Goal: Task Accomplishment & Management: Manage account settings

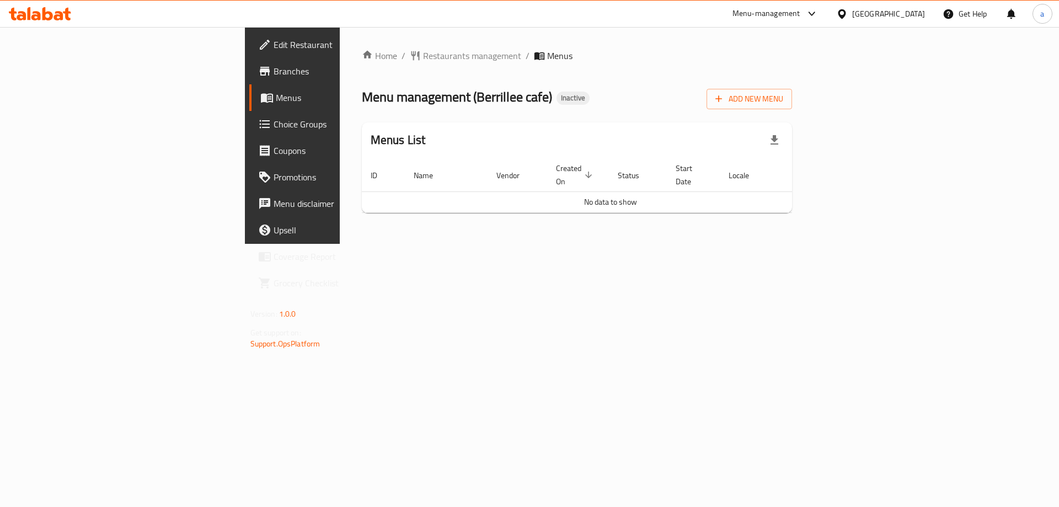
click at [903, 19] on div "United Arab Emirates" at bounding box center [888, 14] width 73 height 12
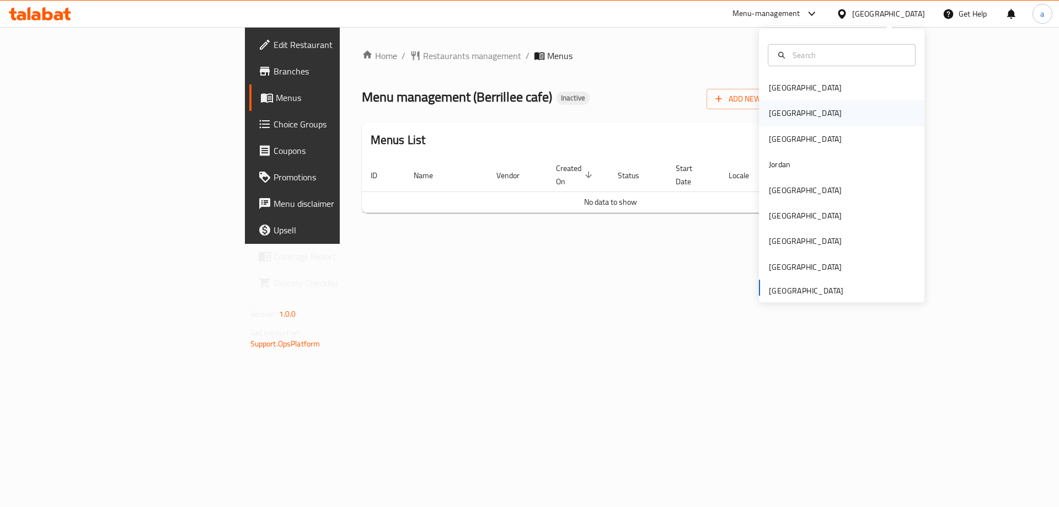
click at [791, 111] on div "[GEOGRAPHIC_DATA]" at bounding box center [842, 112] width 166 height 25
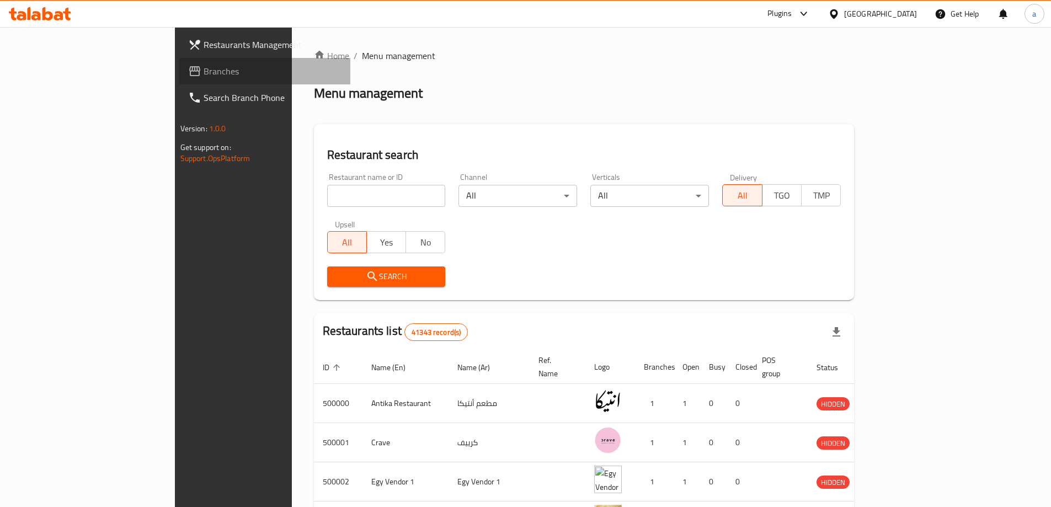
click at [204, 73] on span "Branches" at bounding box center [273, 71] width 138 height 13
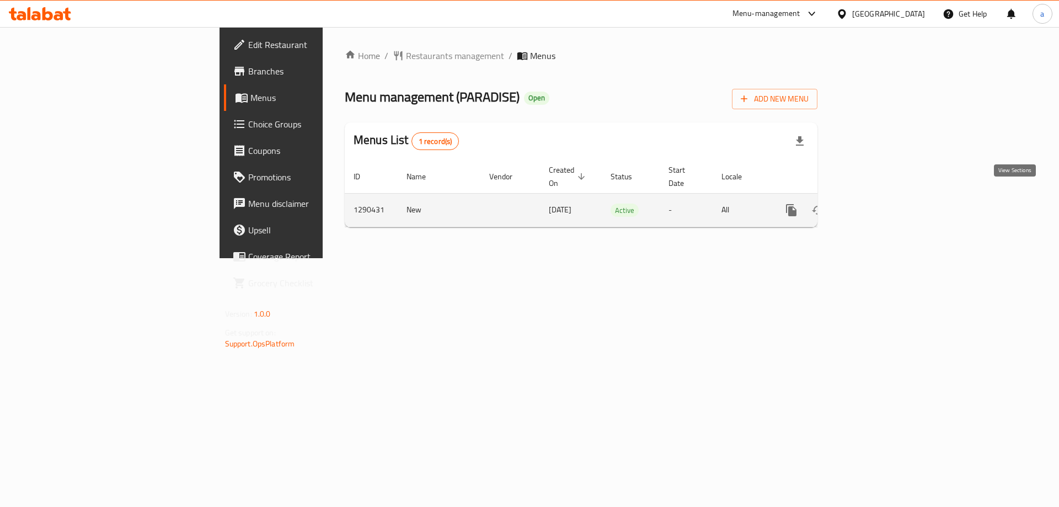
click at [876, 205] on icon "enhanced table" at bounding box center [871, 210] width 10 height 10
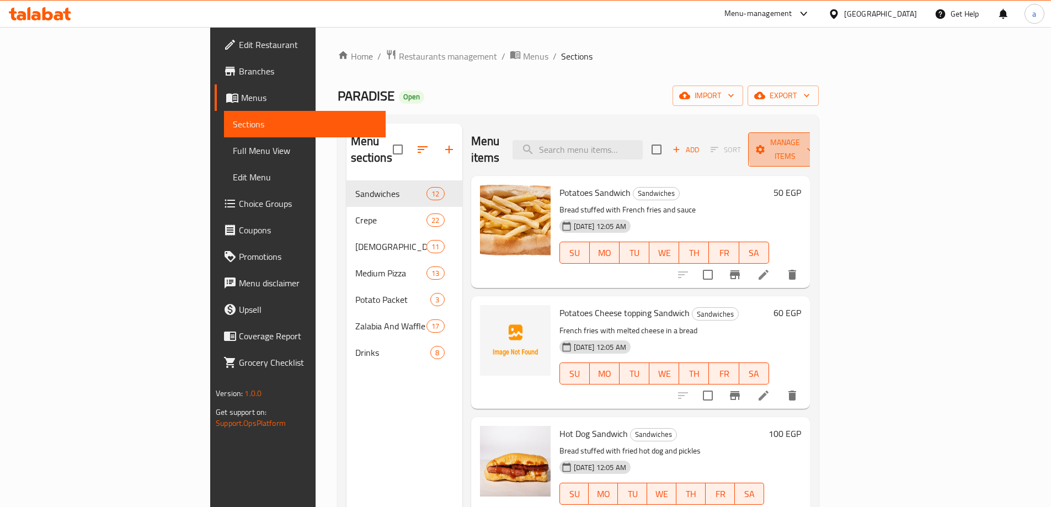
click at [816, 144] on icon "button" at bounding box center [809, 149] width 11 height 11
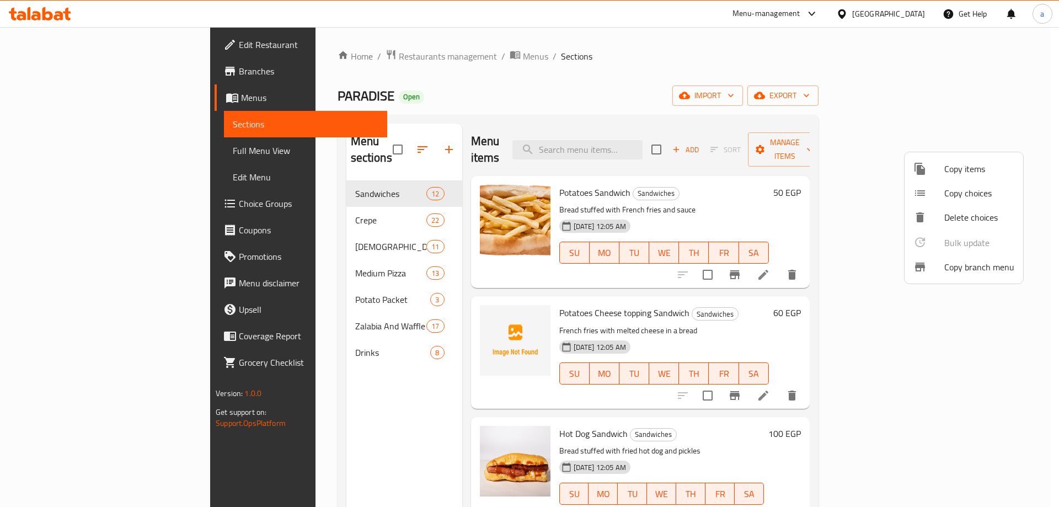
click at [972, 271] on span "Copy branch menu" at bounding box center [980, 266] width 70 height 13
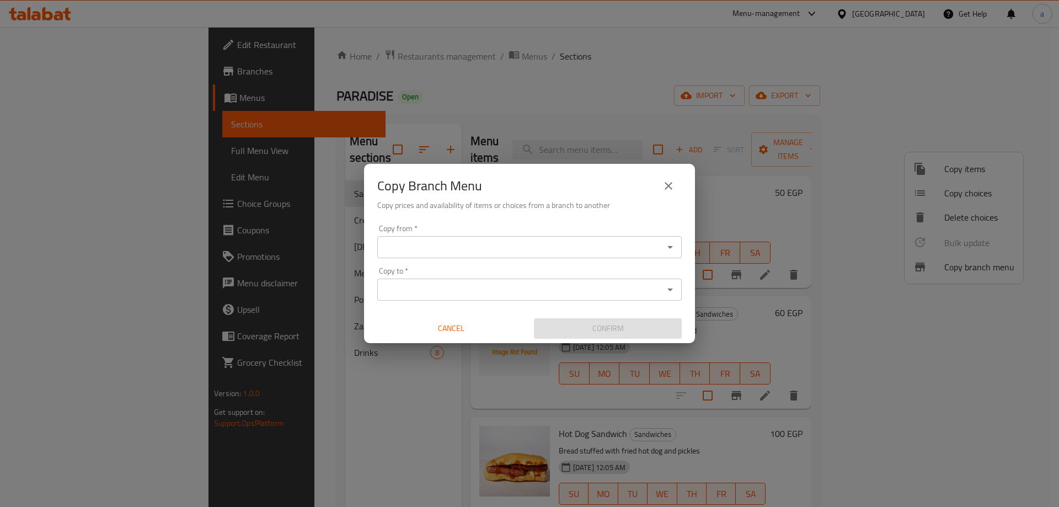
click at [608, 242] on input "Copy from   *" at bounding box center [521, 246] width 280 height 15
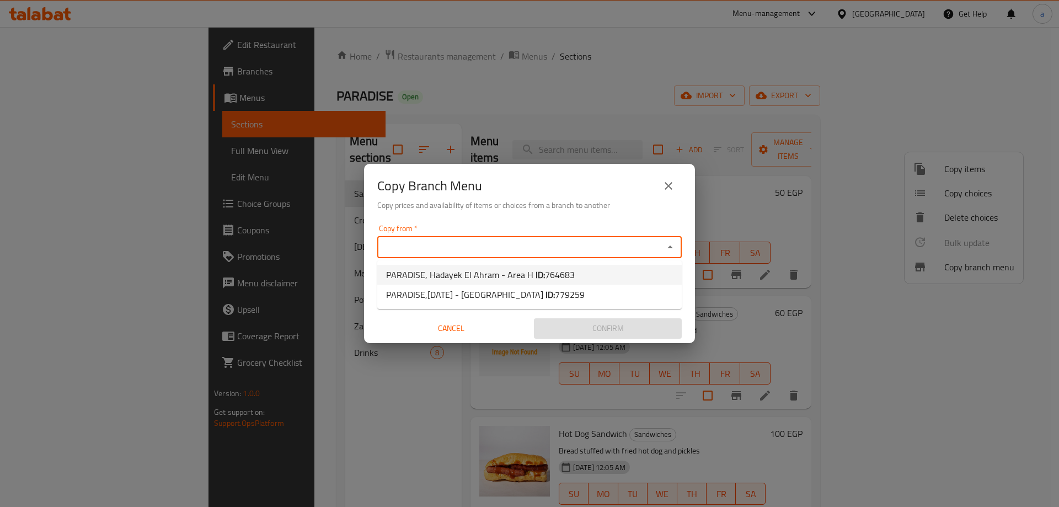
click at [604, 272] on li "PARADISE, Hadayek El Ahram - Area H ID: 764683" at bounding box center [529, 275] width 305 height 20
type input "PARADISE, Hadayek El Ahram - Area H"
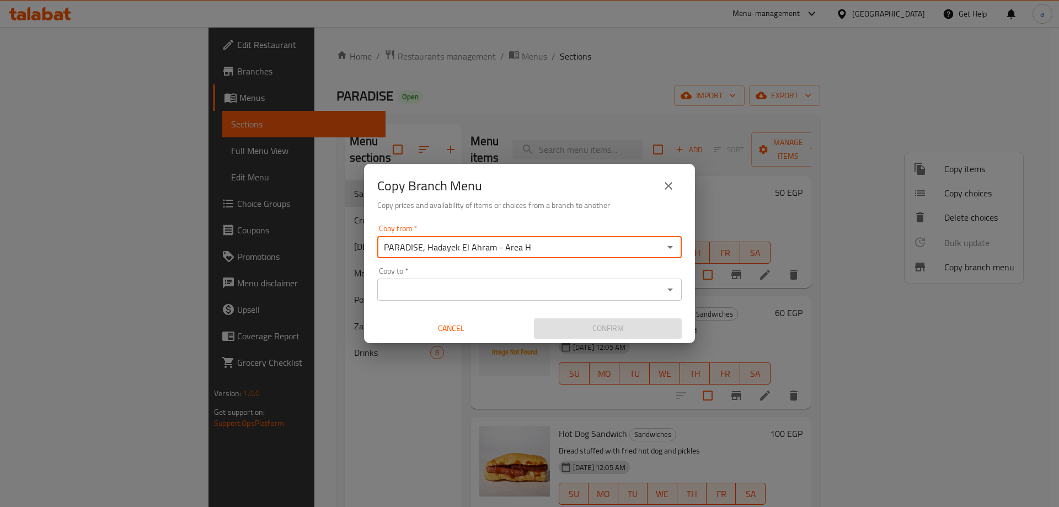
click at [553, 281] on div "Copy to *" at bounding box center [529, 290] width 305 height 22
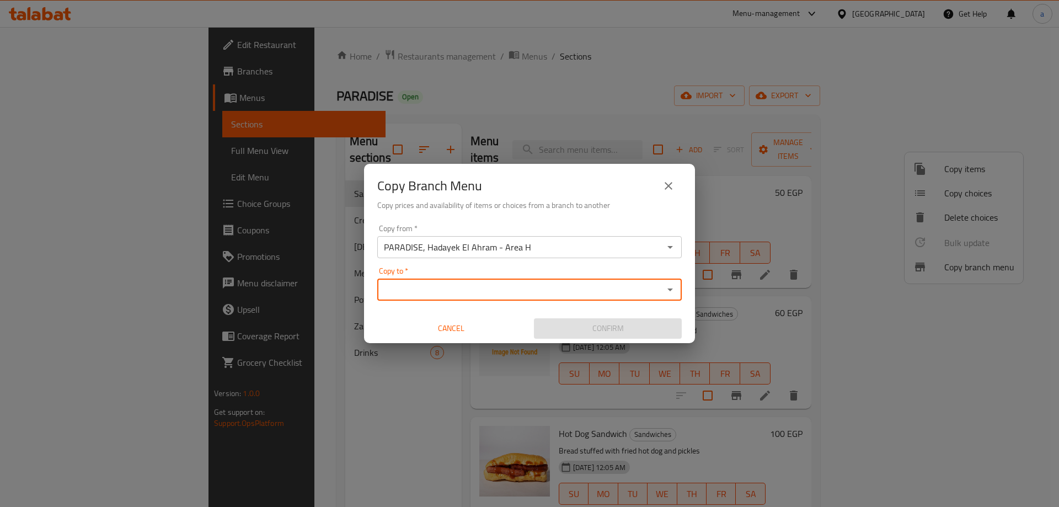
click at [669, 294] on icon "Open" at bounding box center [670, 289] width 13 height 13
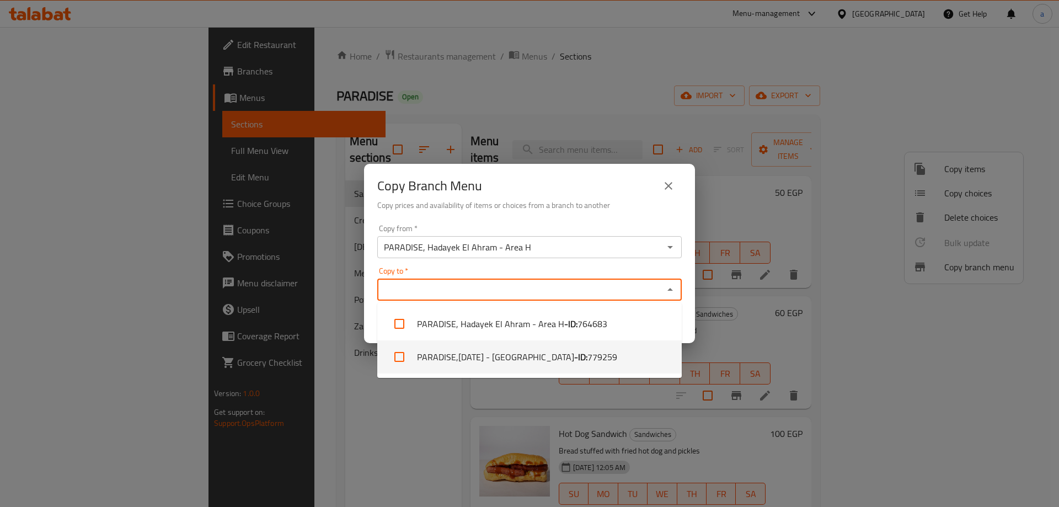
click at [622, 355] on li "PARADISE,6th of October - Beta Gardens - ID: 779259" at bounding box center [529, 356] width 305 height 33
checkbox input "true"
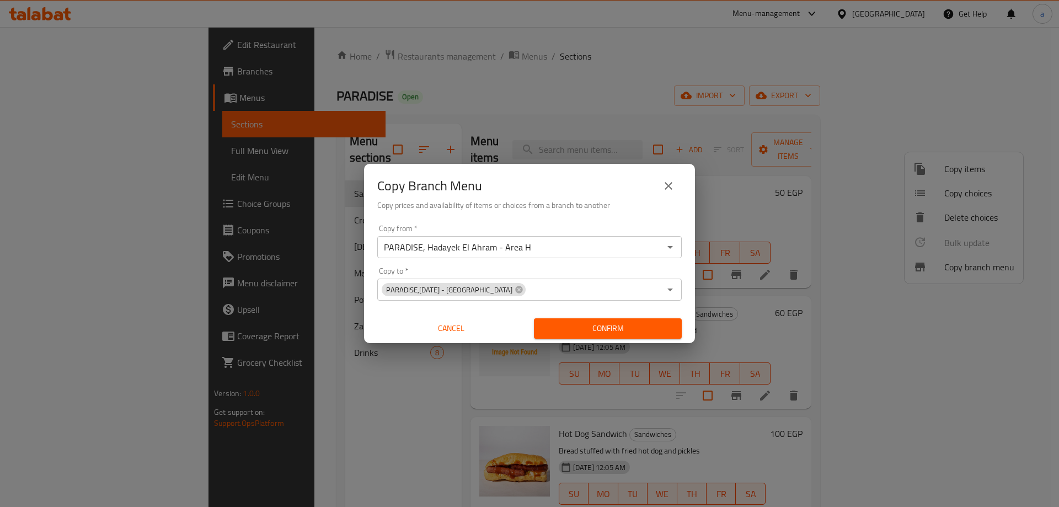
click at [637, 199] on h6 "Copy prices and availability of items or choices from a branch to another" at bounding box center [529, 205] width 305 height 12
click at [640, 331] on span "Confirm" at bounding box center [608, 329] width 130 height 14
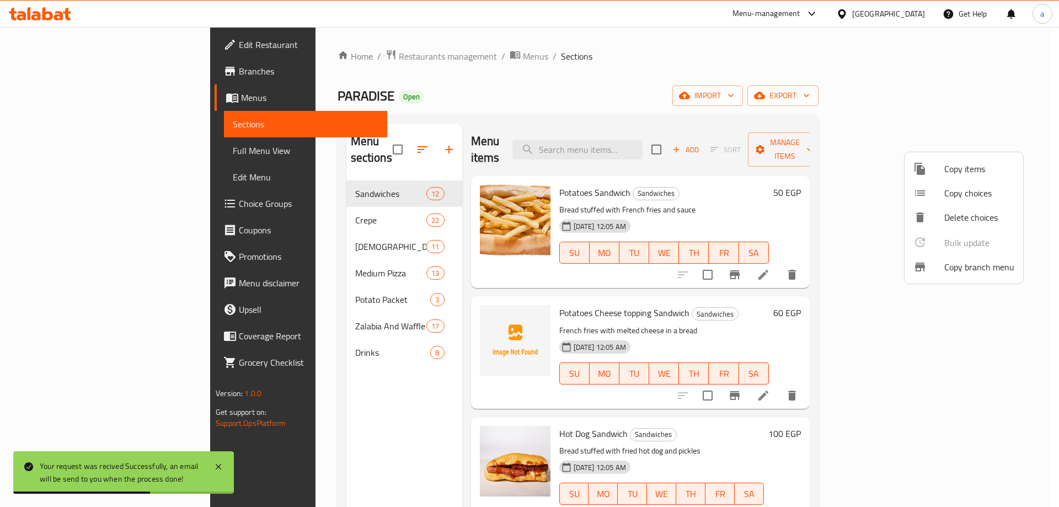
click at [716, 82] on div at bounding box center [529, 253] width 1059 height 507
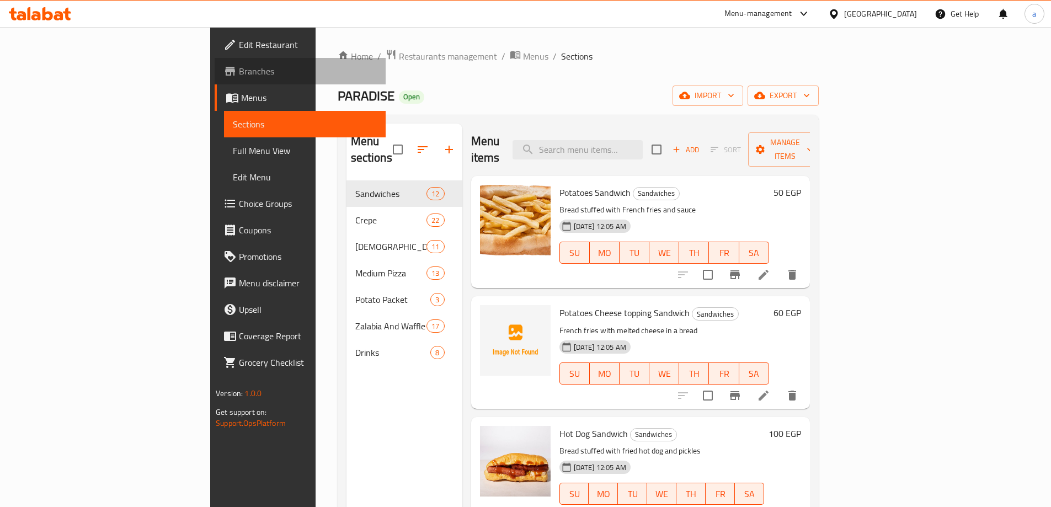
click at [239, 71] on span "Branches" at bounding box center [308, 71] width 138 height 13
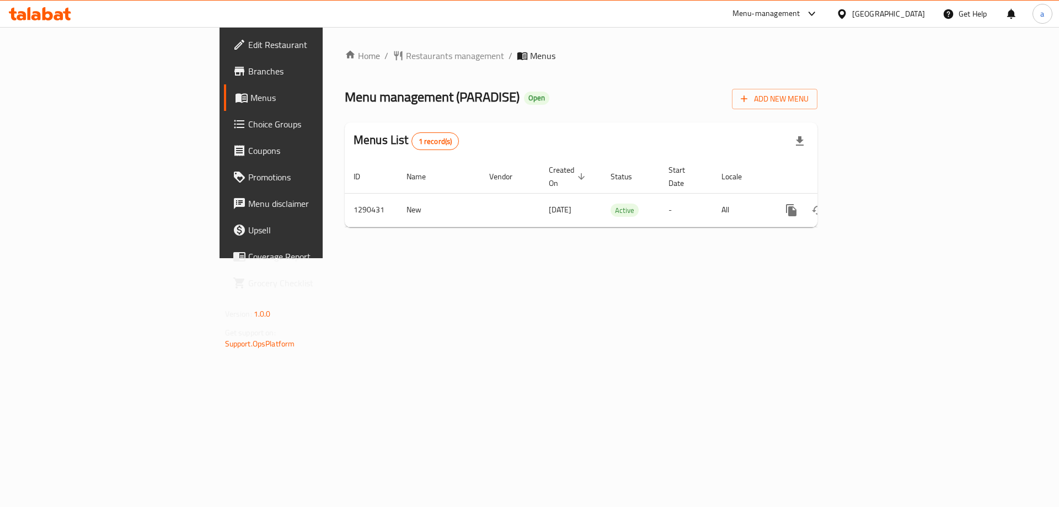
click at [248, 75] on span "Branches" at bounding box center [318, 71] width 140 height 13
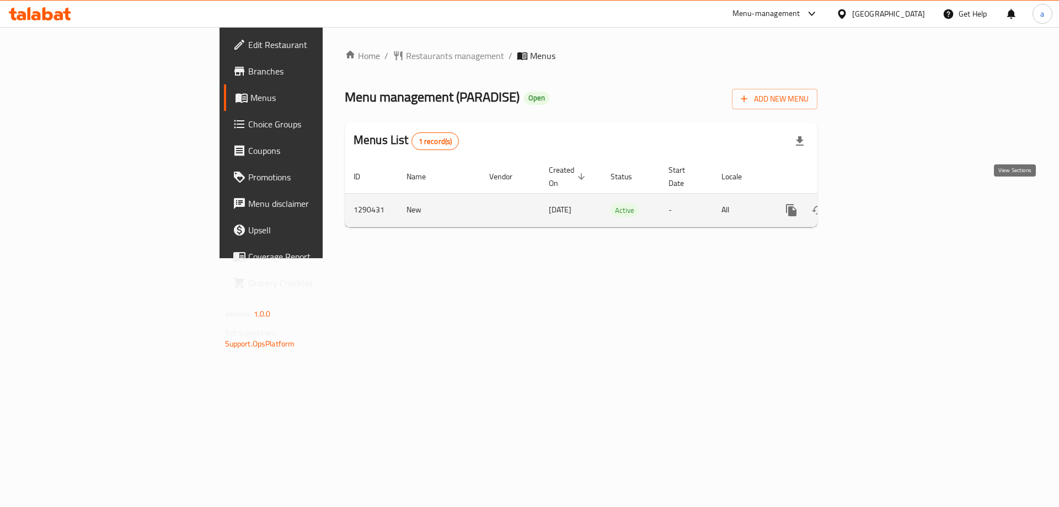
click at [878, 204] on icon "enhanced table" at bounding box center [871, 210] width 13 height 13
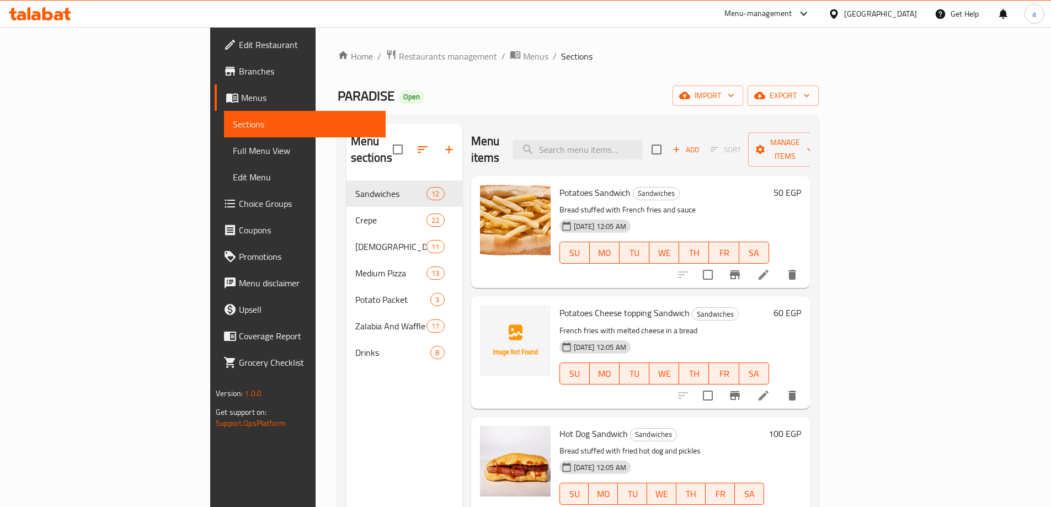
click at [233, 152] on span "Full Menu View" at bounding box center [305, 150] width 144 height 13
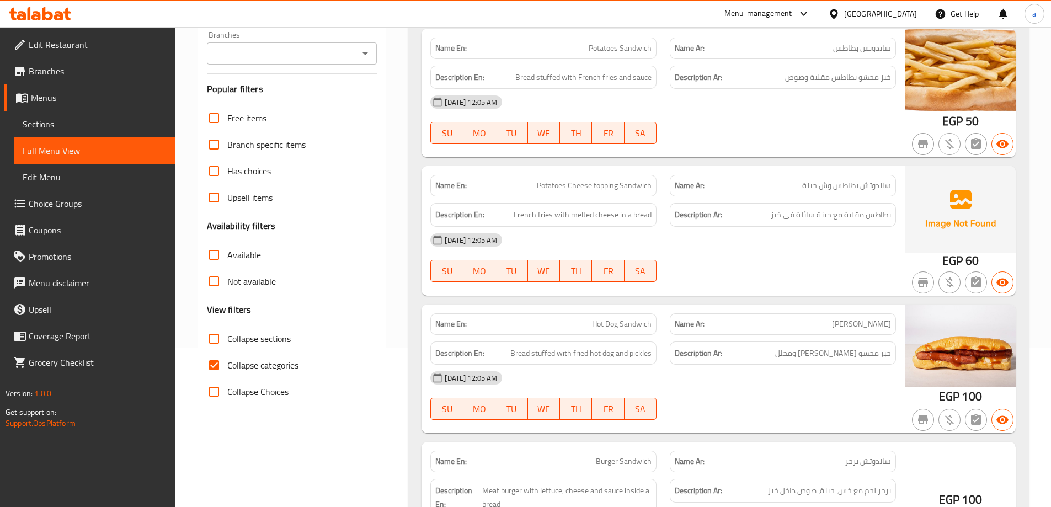
scroll to position [166, 0]
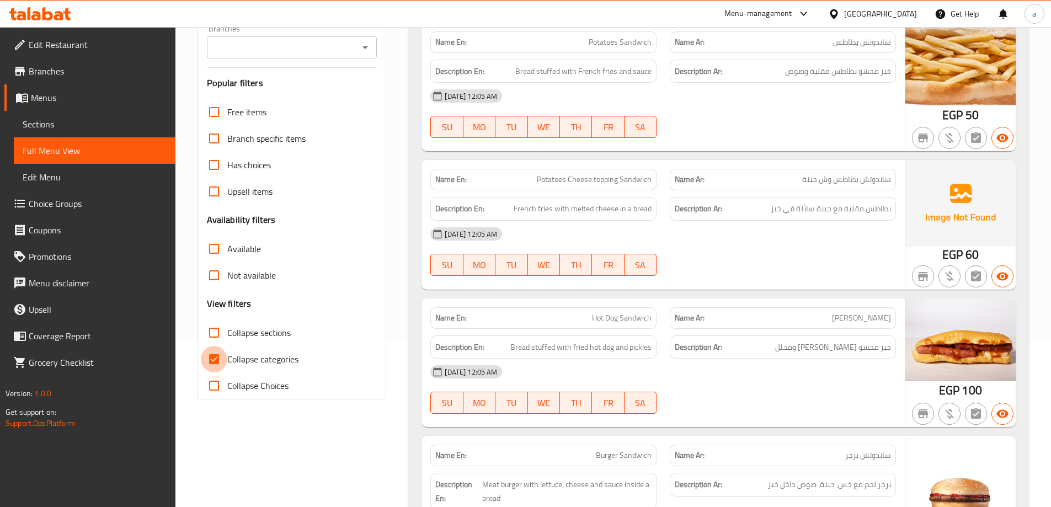
click at [215, 362] on input "Collapse categories" at bounding box center [214, 359] width 26 height 26
checkbox input "false"
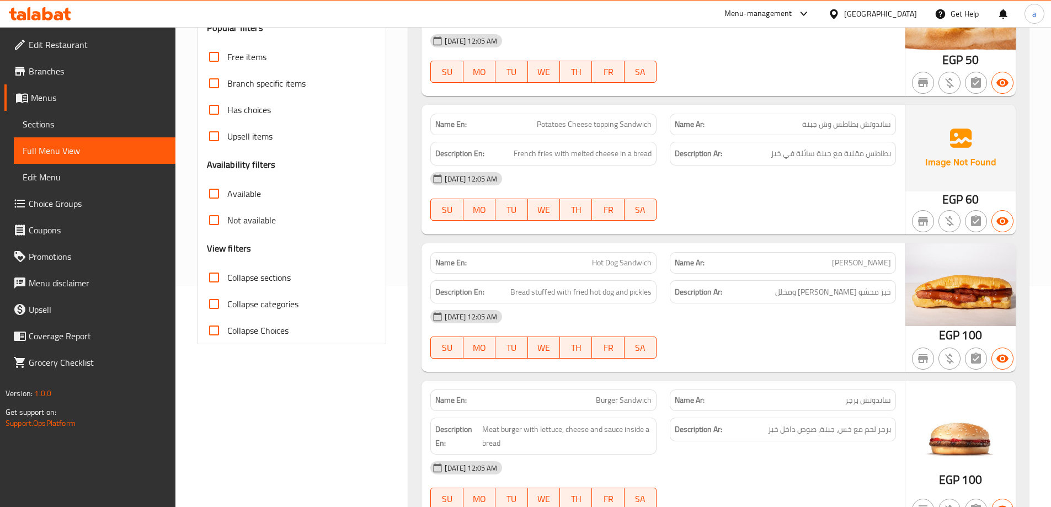
scroll to position [0, 0]
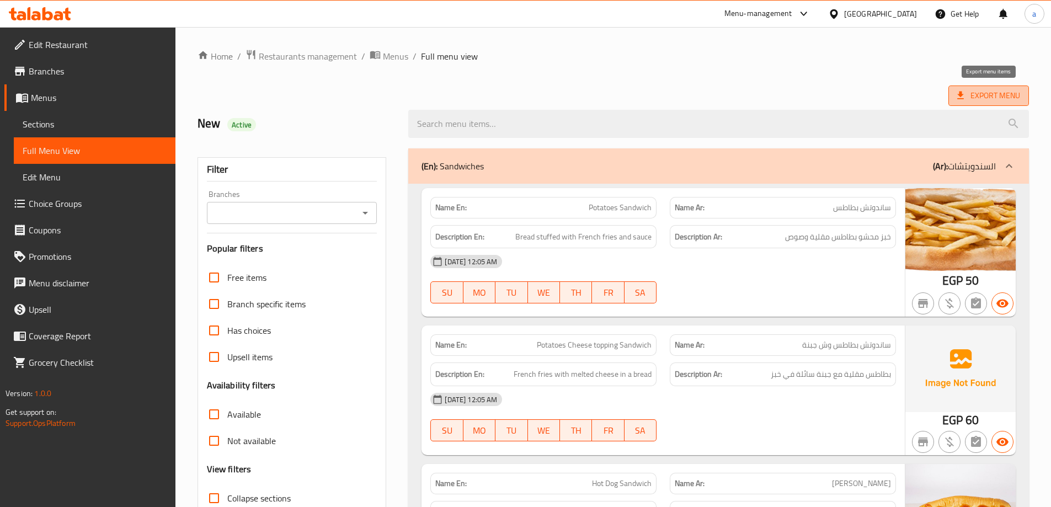
click at [1006, 92] on span "Export Menu" at bounding box center [988, 96] width 63 height 14
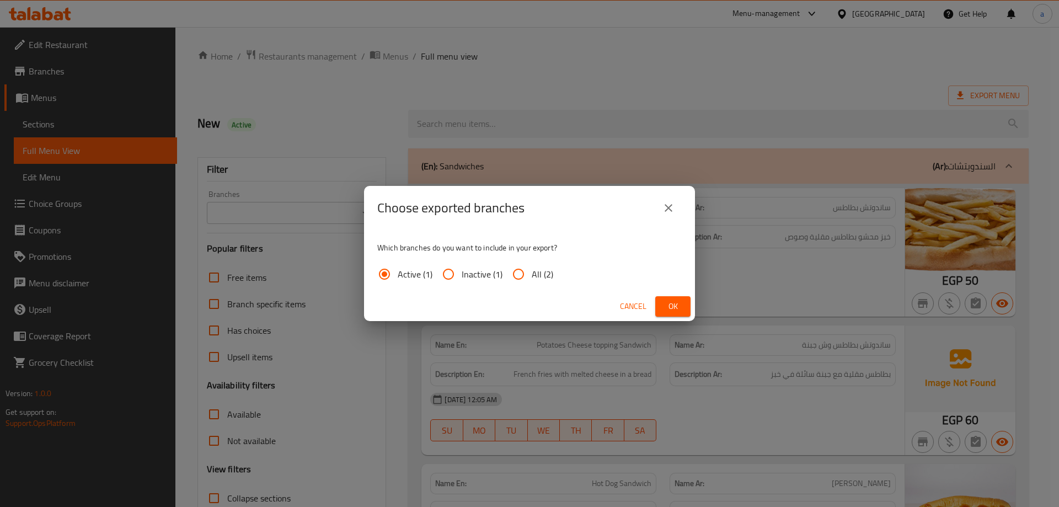
click at [525, 276] on input "All (2)" at bounding box center [518, 274] width 26 height 26
radio input "true"
click at [668, 300] on span "Ok" at bounding box center [673, 307] width 18 height 14
